Goal: Find specific page/section: Find specific page/section

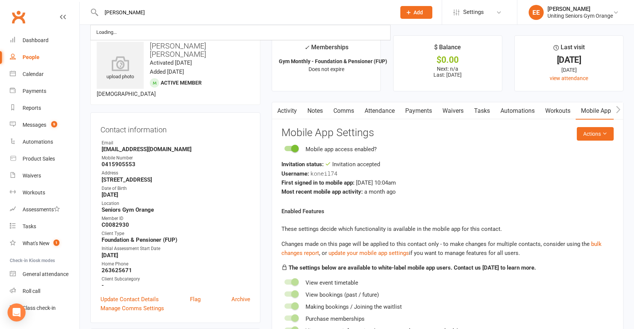
type input "[PERSON_NAME]"
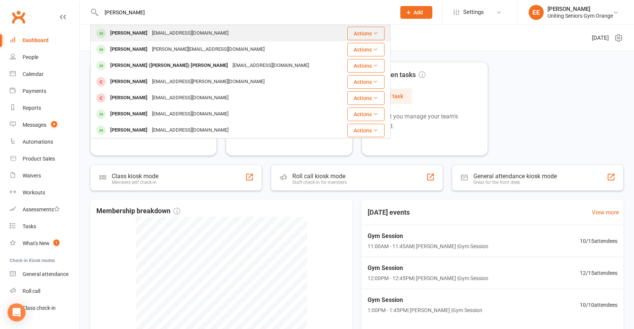
type input "adrienne"
click at [156, 33] on div "adrienneseymour+orange@uniting.org" at bounding box center [190, 33] width 81 height 11
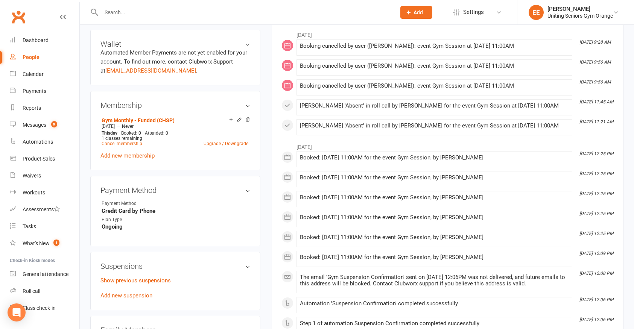
scroll to position [339, 0]
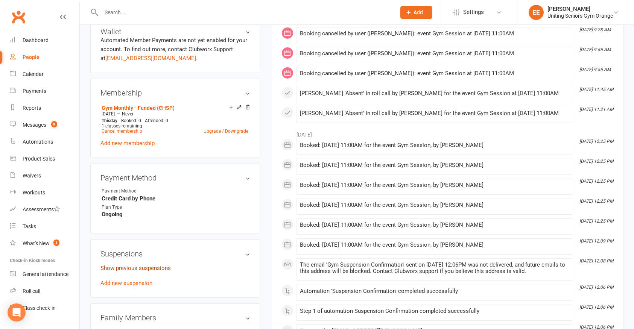
click at [148, 267] on link "Show previous suspensions" at bounding box center [135, 268] width 70 height 7
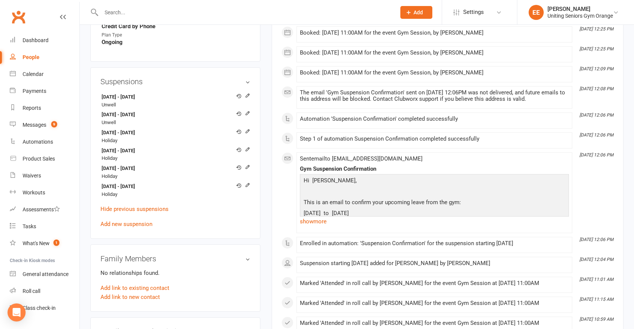
scroll to position [527, 0]
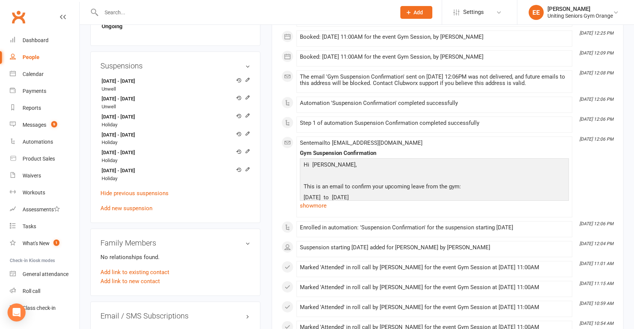
click at [122, 12] on input "text" at bounding box center [245, 12] width 292 height 11
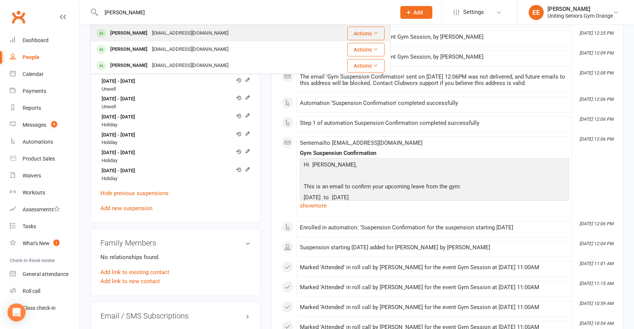
type input "ruth orton"
click at [150, 35] on div "allano4545@bigpond.com" at bounding box center [190, 33] width 81 height 11
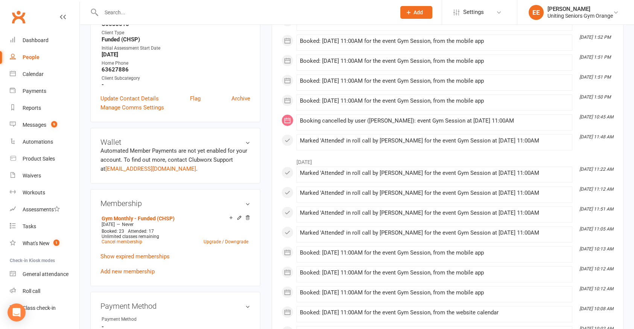
scroll to position [226, 0]
